Goal: Task Accomplishment & Management: Manage account settings

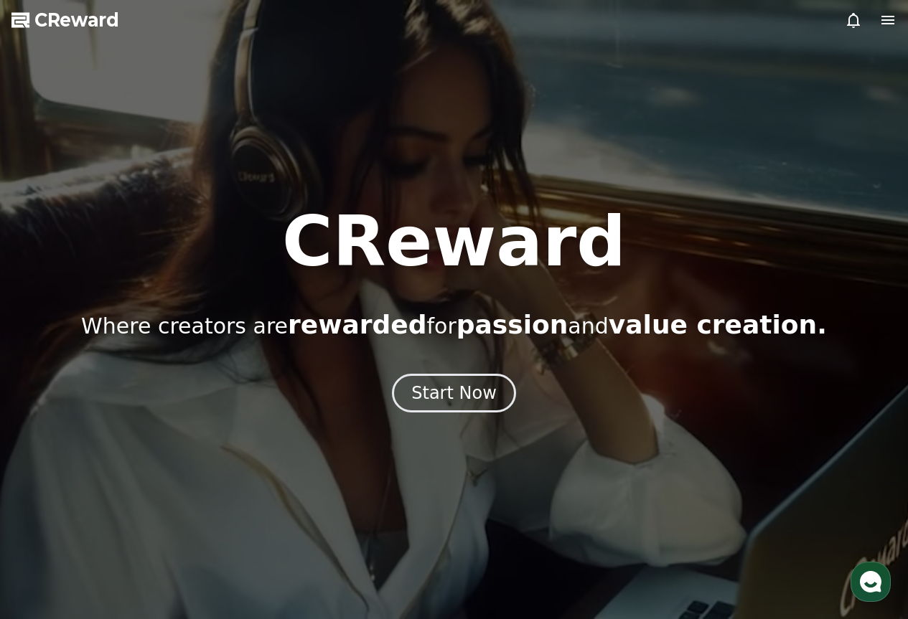
click at [451, 391] on div "Start Now" at bounding box center [453, 393] width 85 height 23
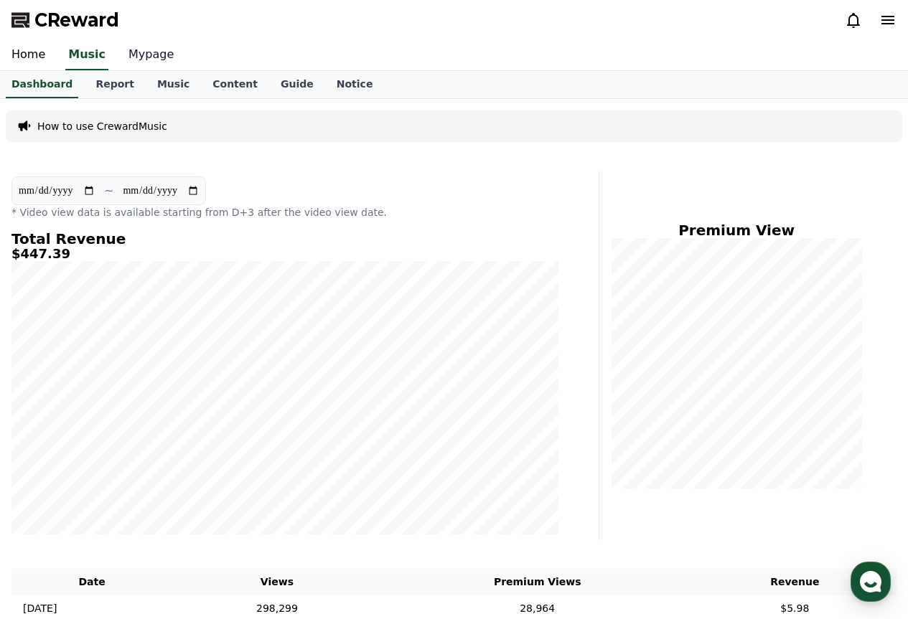
click at [137, 59] on link "Mypage" at bounding box center [151, 55] width 68 height 30
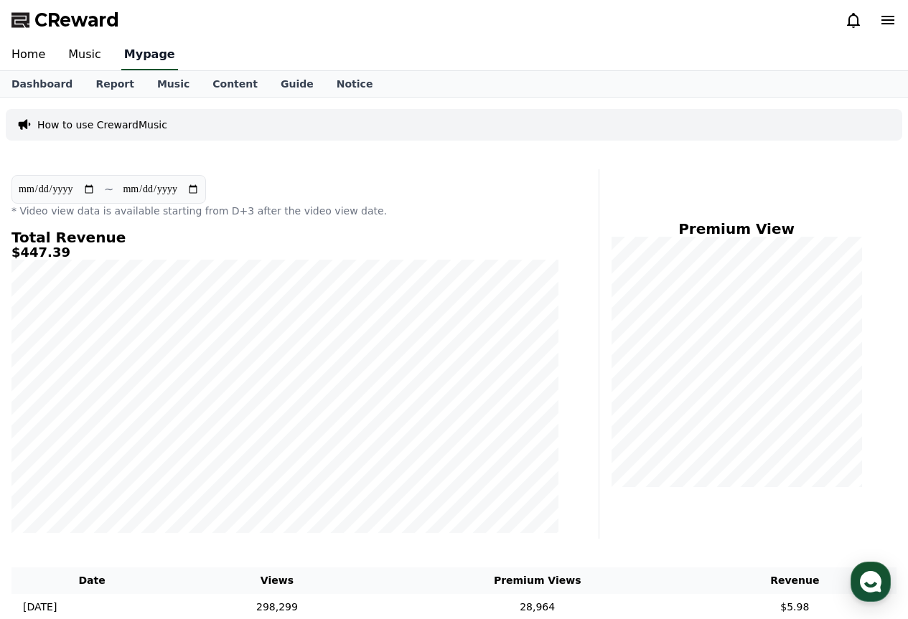
select select "**********"
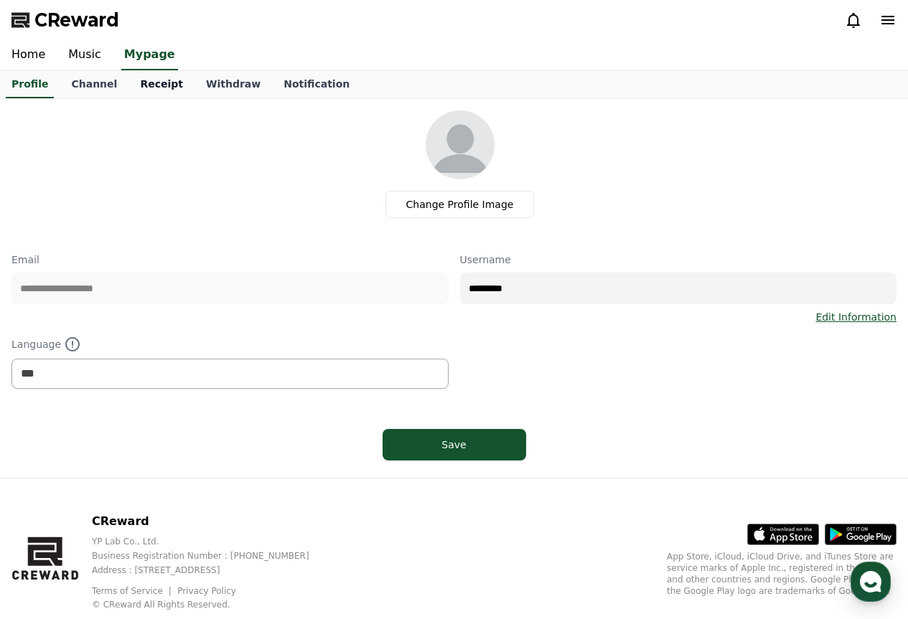
click at [146, 92] on link "Receipt" at bounding box center [161, 84] width 66 height 27
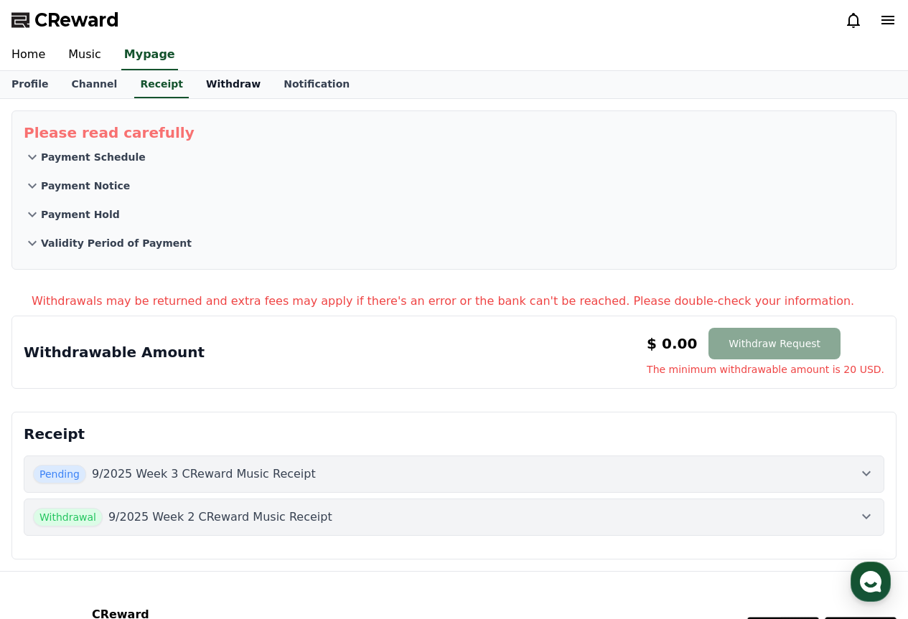
click at [197, 75] on link "Withdraw" at bounding box center [232, 84] width 77 height 27
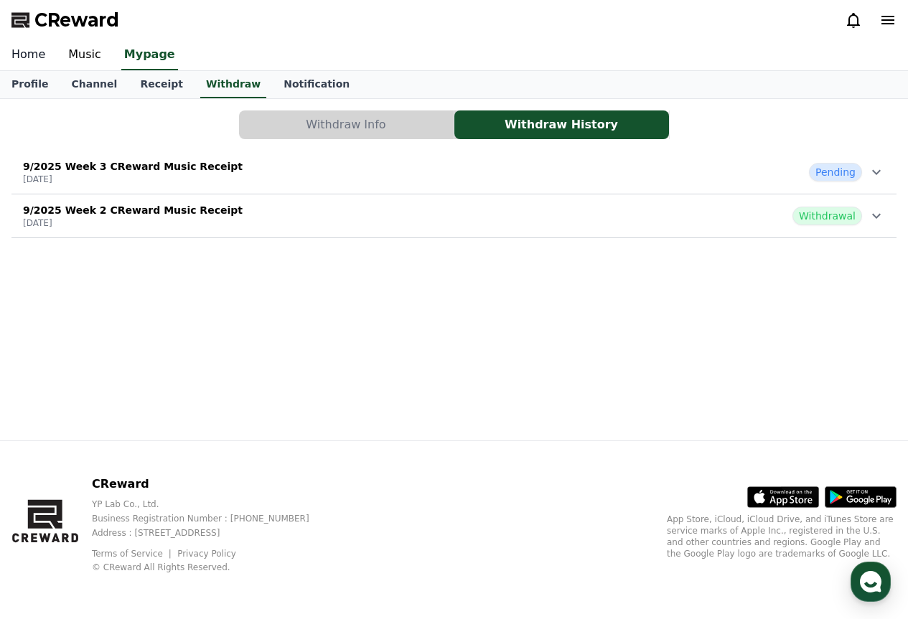
click at [18, 44] on link "Home" at bounding box center [28, 55] width 57 height 30
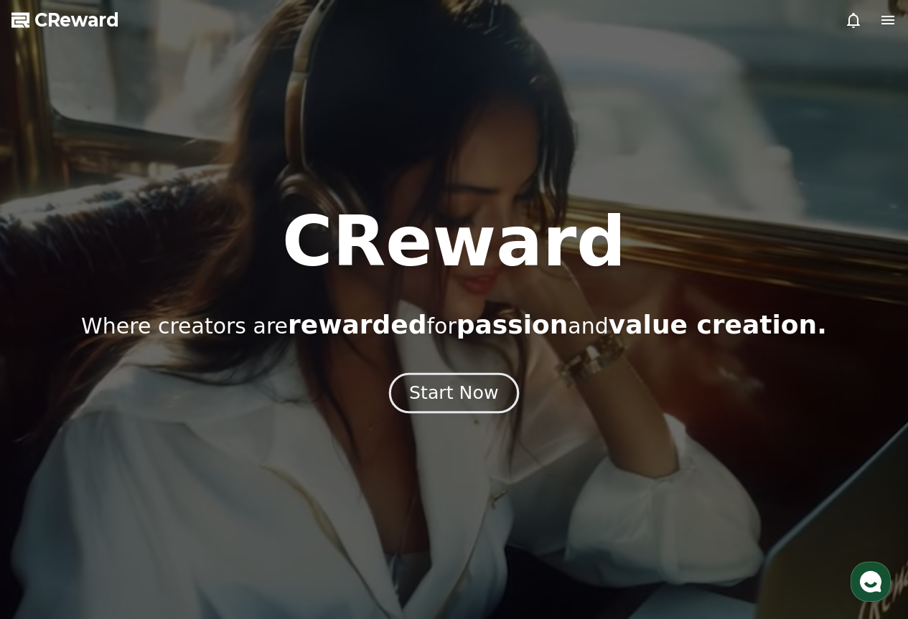
click at [451, 376] on button "Start Now" at bounding box center [454, 392] width 130 height 41
